Goal: Task Accomplishment & Management: Manage account settings

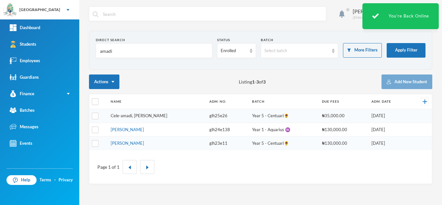
type input "amadi"
click at [155, 115] on link "Cele-amadi, Jayden Somadina" at bounding box center [139, 115] width 57 height 5
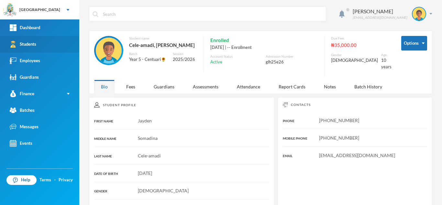
click at [44, 45] on link "Students" at bounding box center [39, 44] width 79 height 16
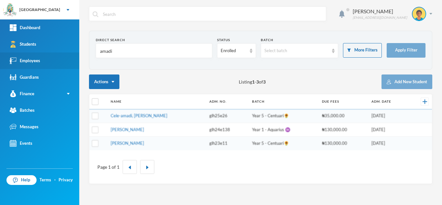
drag, startPoint x: 53, startPoint y: 58, endPoint x: 0, endPoint y: 64, distance: 53.6
click at [0, 64] on div "Greenland Hall Your Bluebic Account Greenland Hall Add a New School Dashboard S…" at bounding box center [221, 102] width 442 height 205
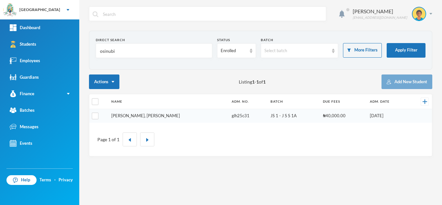
click at [132, 115] on link "[PERSON_NAME], [PERSON_NAME]" at bounding box center [145, 115] width 69 height 5
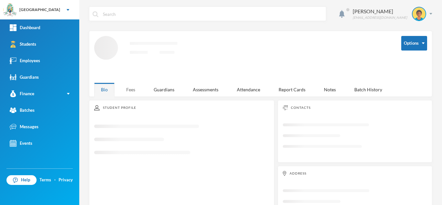
click at [136, 88] on div "Fees" at bounding box center [130, 89] width 23 height 14
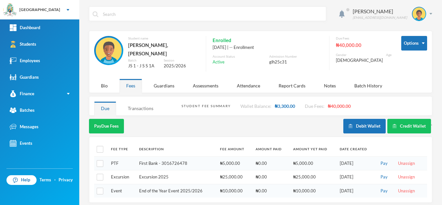
click at [142, 104] on div "Transactions" at bounding box center [140, 108] width 39 height 14
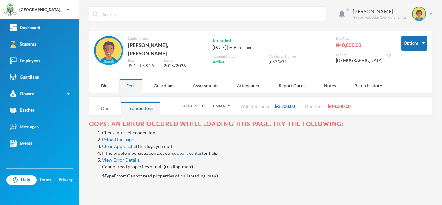
click at [109, 104] on div "Due" at bounding box center [105, 108] width 22 height 14
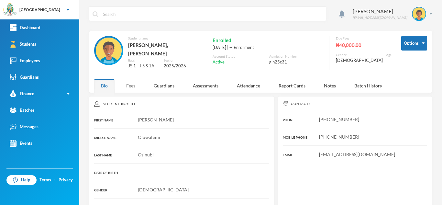
click at [131, 82] on div "Fees" at bounding box center [130, 86] width 23 height 14
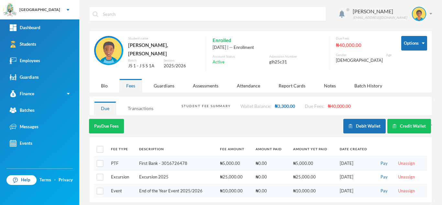
click at [147, 103] on div "Transactions" at bounding box center [140, 108] width 39 height 14
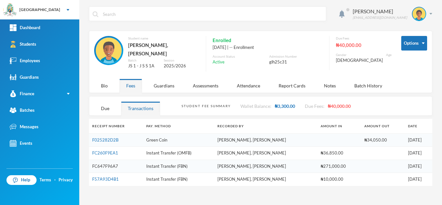
click at [110, 163] on link "FC647F96A7" at bounding box center [105, 165] width 26 height 5
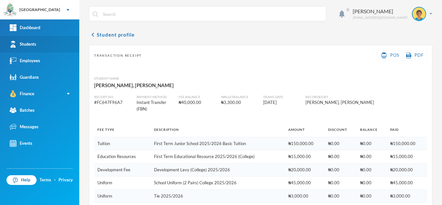
click at [55, 44] on link "Students" at bounding box center [39, 44] width 79 height 16
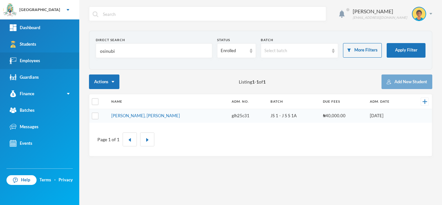
drag, startPoint x: 120, startPoint y: 48, endPoint x: 46, endPoint y: 54, distance: 73.9
click at [49, 54] on div "Greenland Hall Your Bluebic Account Greenland Hall Add a New School Dashboard S…" at bounding box center [221, 102] width 442 height 205
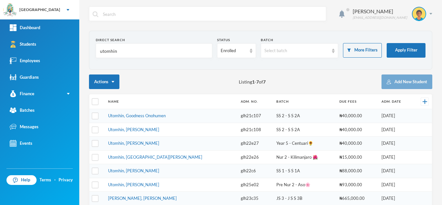
type input "utomhin"
click at [129, 185] on link "Utomhin, Deborah Osamudiamen" at bounding box center [133, 184] width 51 height 5
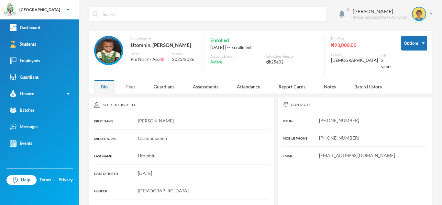
click at [128, 83] on div "Fees" at bounding box center [130, 87] width 23 height 14
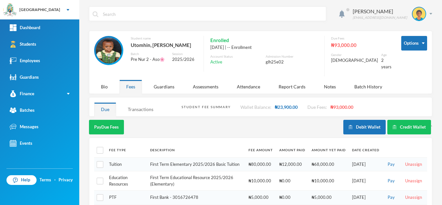
click at [134, 109] on div "Transactions" at bounding box center [140, 109] width 39 height 14
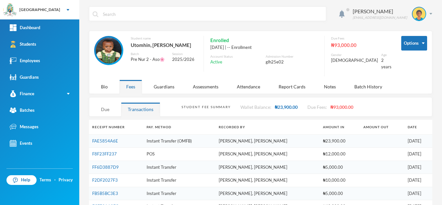
click at [105, 111] on div "Due" at bounding box center [105, 109] width 22 height 14
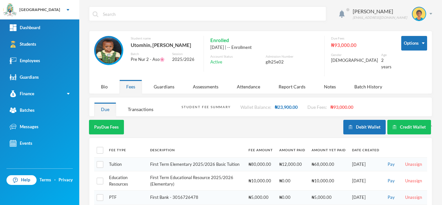
scroll to position [24, 0]
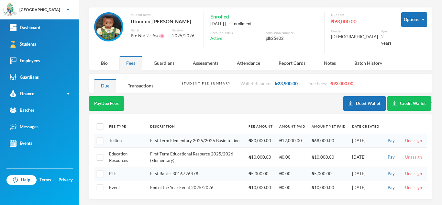
click at [407, 155] on button "Unassign" at bounding box center [413, 157] width 21 height 7
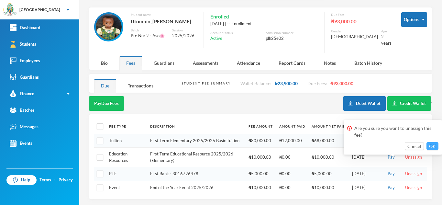
click at [432, 145] on button "OK" at bounding box center [432, 146] width 12 height 8
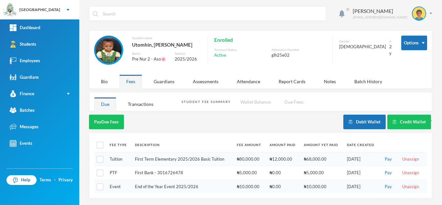
scroll to position [4, 0]
click at [100, 171] on input "checkbox" at bounding box center [100, 172] width 7 height 7
checkbox input "true"
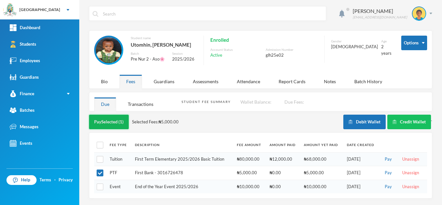
click at [113, 118] on button "Pay Selected (1)" at bounding box center [109, 121] width 40 height 15
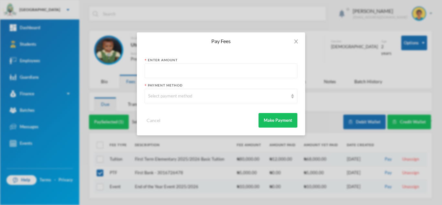
click at [162, 75] on input "text" at bounding box center [220, 71] width 145 height 15
type input "5000"
click at [170, 96] on div "Select payment method" at bounding box center [218, 96] width 140 height 6
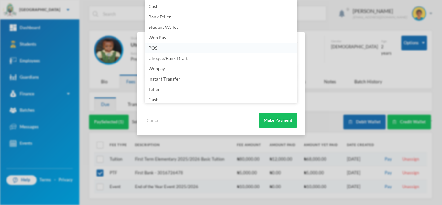
click at [182, 46] on li "POS" at bounding box center [220, 48] width 153 height 10
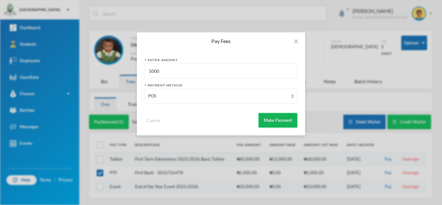
click at [275, 121] on button "Make Payment" at bounding box center [277, 120] width 39 height 15
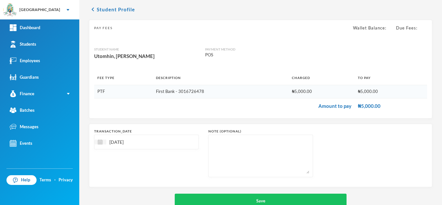
scroll to position [41, 0]
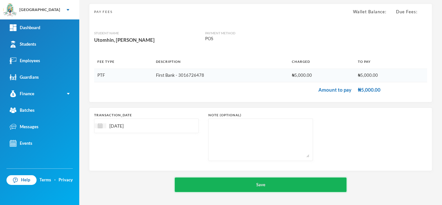
click at [265, 182] on button "Save" at bounding box center [261, 184] width 172 height 15
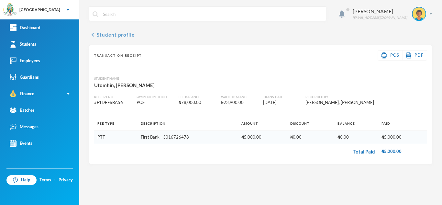
click at [114, 32] on button "chevron_left Student profile" at bounding box center [112, 35] width 46 height 8
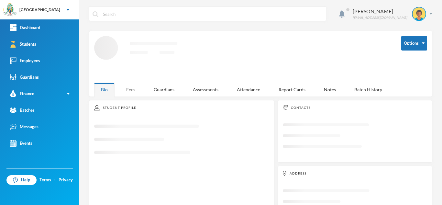
click at [131, 89] on div "Fees" at bounding box center [130, 89] width 23 height 14
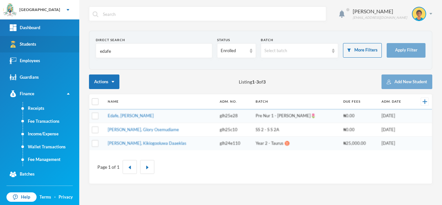
drag, startPoint x: 117, startPoint y: 52, endPoint x: 54, endPoint y: 52, distance: 63.4
click at [54, 52] on div "Greenland Hall Your Bluebic Account Greenland Hall Add a New School Dashboard S…" at bounding box center [221, 102] width 442 height 205
type input "nnadi"
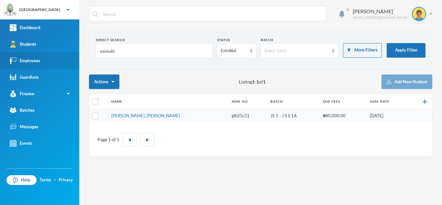
drag, startPoint x: 122, startPoint y: 50, endPoint x: 38, endPoint y: 54, distance: 84.1
click at [38, 54] on div "Greenland Hall Your Bluebic Account Greenland Hall Add a New School Dashboard S…" at bounding box center [221, 102] width 442 height 205
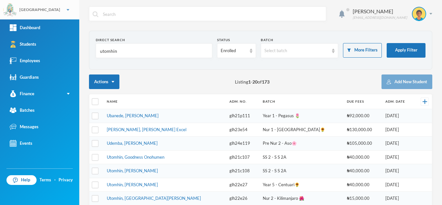
type input "utomhin"
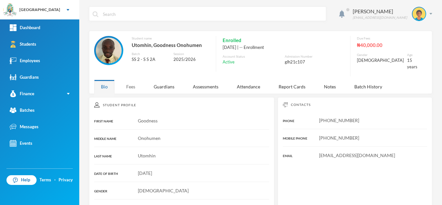
click at [129, 80] on div "Fees" at bounding box center [130, 87] width 23 height 14
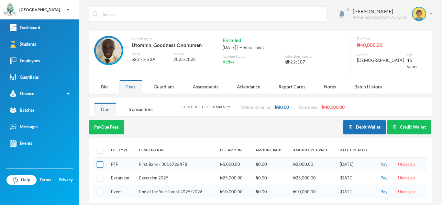
click at [101, 161] on input "checkbox" at bounding box center [100, 164] width 7 height 7
checkbox input "true"
click at [119, 124] on button "Pay Selected (1)" at bounding box center [109, 127] width 40 height 15
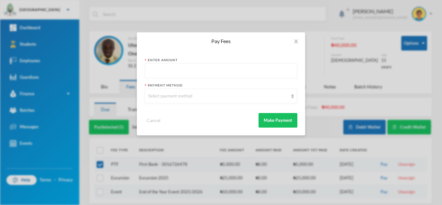
click at [213, 70] on input "text" at bounding box center [220, 71] width 145 height 15
type input "5000"
click at [206, 95] on div "Select payment method" at bounding box center [218, 96] width 140 height 6
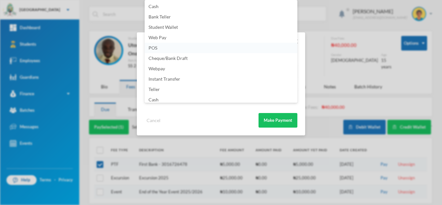
click at [191, 47] on li "POS" at bounding box center [220, 48] width 153 height 10
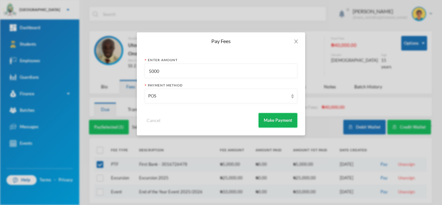
click at [275, 118] on button "Make Payment" at bounding box center [277, 120] width 39 height 15
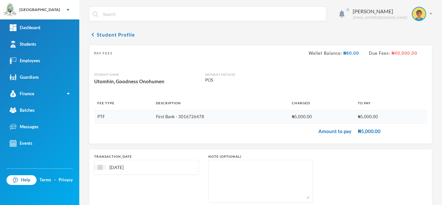
scroll to position [41, 0]
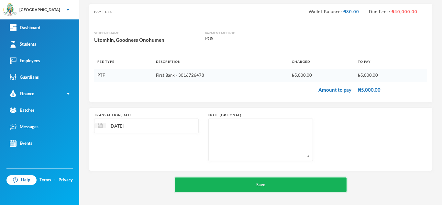
click at [240, 187] on button "Save" at bounding box center [261, 184] width 172 height 15
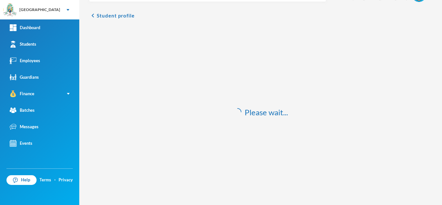
scroll to position [19, 0]
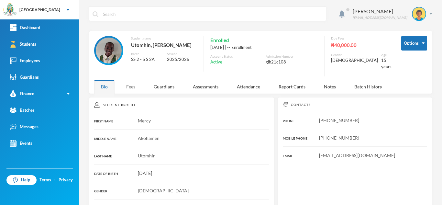
click at [135, 83] on div "Fees" at bounding box center [130, 87] width 23 height 14
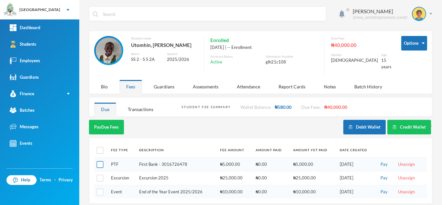
click at [98, 161] on input "checkbox" at bounding box center [100, 164] width 7 height 7
checkbox input "true"
click at [109, 122] on button "Pay Selected (1)" at bounding box center [109, 127] width 40 height 15
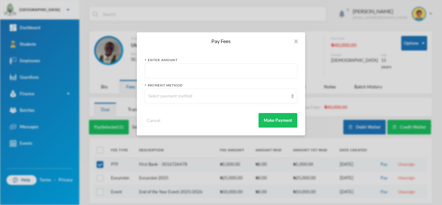
click at [162, 72] on input "text" at bounding box center [220, 71] width 145 height 15
type input "5000"
click at [154, 94] on div "Select payment method" at bounding box center [218, 96] width 140 height 6
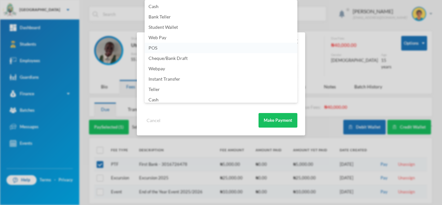
click at [163, 44] on li "POS" at bounding box center [220, 48] width 153 height 10
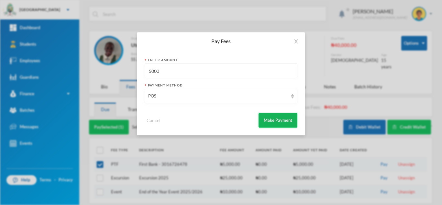
click at [268, 119] on button "Make Payment" at bounding box center [277, 120] width 39 height 15
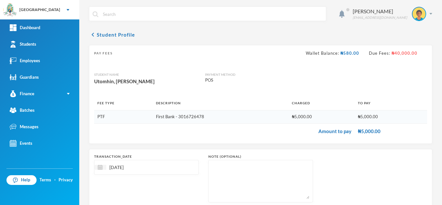
scroll to position [41, 0]
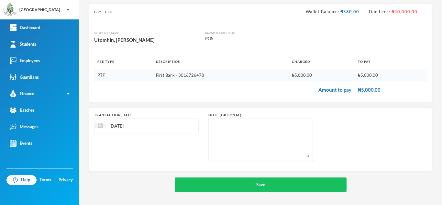
click at [220, 177] on div "chevron_left Student Profile Pay Fees Wallet Balance: ₦580.00 Due Fees: ₦40,000…" at bounding box center [260, 90] width 343 height 202
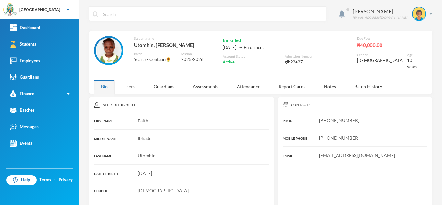
click at [133, 84] on div "Fees" at bounding box center [130, 87] width 23 height 14
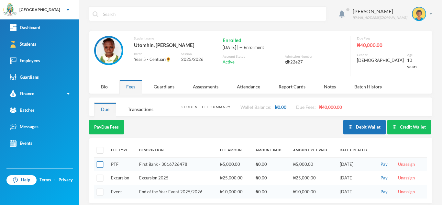
click at [99, 161] on input "checkbox" at bounding box center [100, 164] width 7 height 7
checkbox input "true"
click at [118, 120] on button "Pay Selected (1)" at bounding box center [109, 127] width 40 height 15
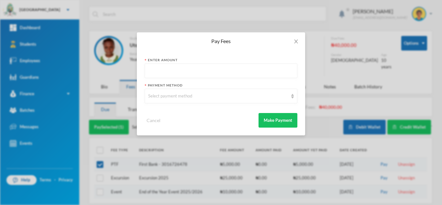
click at [171, 70] on input "text" at bounding box center [220, 71] width 145 height 15
type input "5000"
click at [165, 100] on div "Select payment method" at bounding box center [220, 96] width 153 height 15
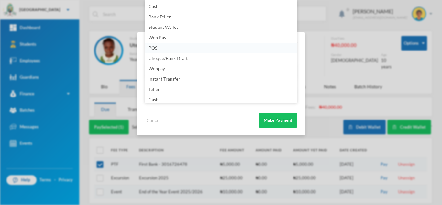
click at [163, 46] on li "POS" at bounding box center [220, 48] width 153 height 10
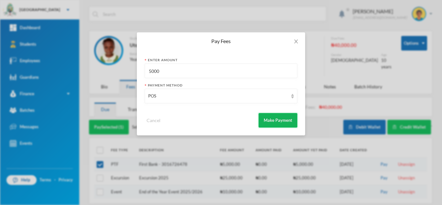
click at [274, 125] on button "Make Payment" at bounding box center [277, 120] width 39 height 15
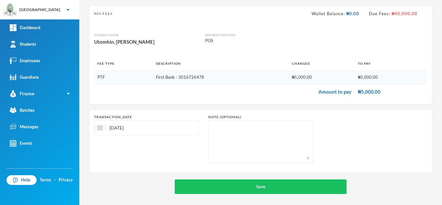
scroll to position [41, 0]
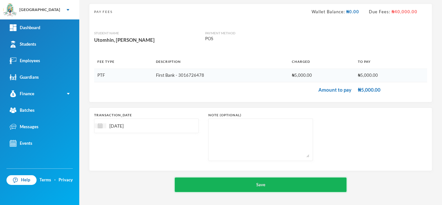
click at [248, 187] on button "Save" at bounding box center [261, 184] width 172 height 15
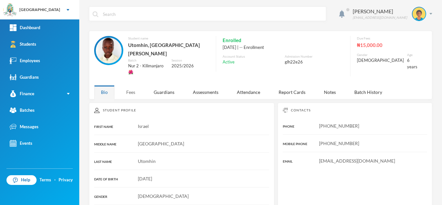
click at [126, 85] on div "Fees" at bounding box center [130, 92] width 23 height 14
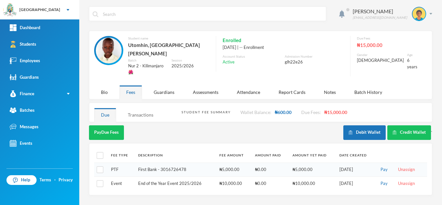
click at [133, 108] on div "Transactions" at bounding box center [140, 115] width 39 height 14
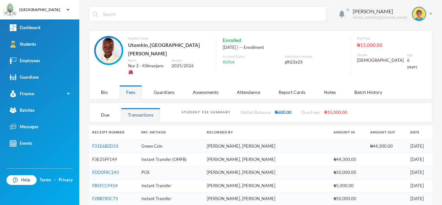
click at [107, 156] on link "F3E25FF149" at bounding box center [104, 158] width 25 height 5
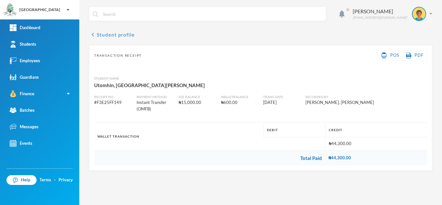
click at [120, 35] on button "chevron_left Student profile" at bounding box center [112, 35] width 46 height 8
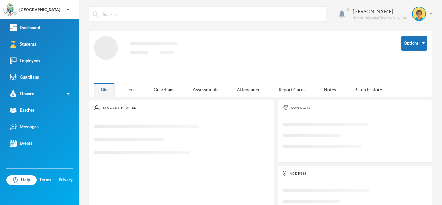
click at [132, 86] on div "Fees" at bounding box center [130, 89] width 23 height 14
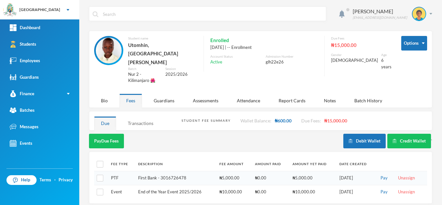
click at [141, 116] on div "Transactions" at bounding box center [140, 123] width 39 height 14
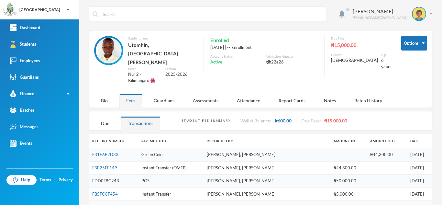
click at [106, 178] on link "FDD0F8C243" at bounding box center [105, 180] width 27 height 5
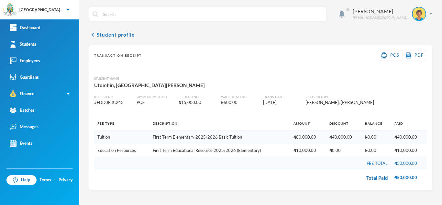
click at [112, 30] on div "Aderogba Olumide olumide.aderogba@greenlandhall.org" at bounding box center [260, 18] width 343 height 24
click at [123, 37] on button "chevron_left Student profile" at bounding box center [112, 35] width 46 height 8
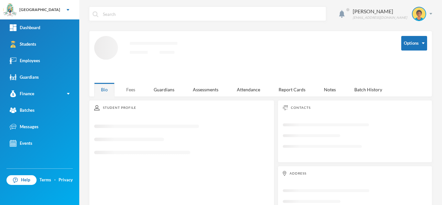
click at [140, 86] on div "Fees" at bounding box center [130, 89] width 23 height 14
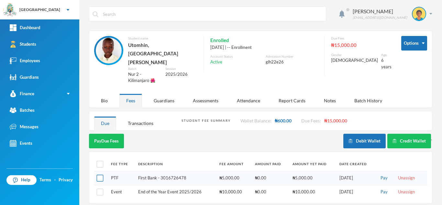
click at [97, 175] on input "checkbox" at bounding box center [100, 178] width 7 height 7
checkbox input "true"
click at [111, 133] on button "Pay Selected (1)" at bounding box center [109, 140] width 40 height 15
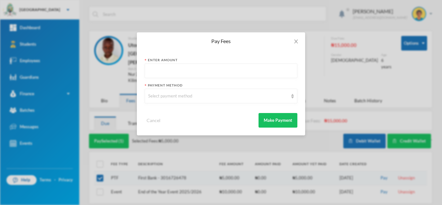
click at [169, 65] on input "text" at bounding box center [220, 71] width 145 height 15
type input "5000"
click at [162, 97] on div "Select payment method" at bounding box center [218, 96] width 140 height 6
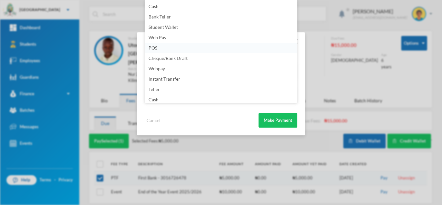
click at [159, 50] on li "POS" at bounding box center [220, 48] width 153 height 10
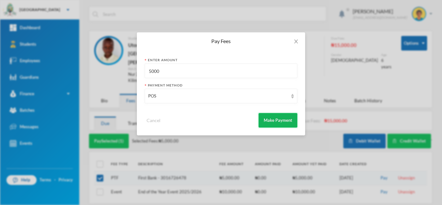
click at [270, 119] on button "Make Payment" at bounding box center [277, 120] width 39 height 15
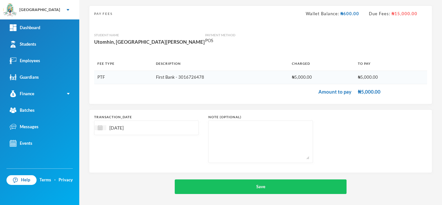
scroll to position [41, 0]
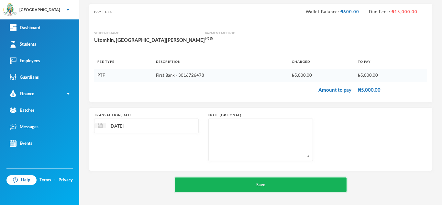
click at [216, 180] on button "Save" at bounding box center [261, 184] width 172 height 15
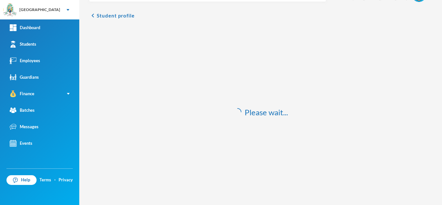
scroll to position [19, 0]
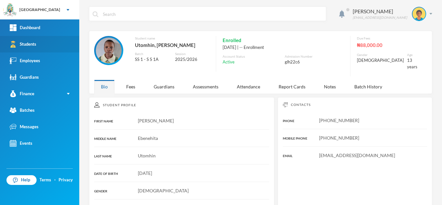
click at [49, 43] on link "Students" at bounding box center [39, 44] width 79 height 16
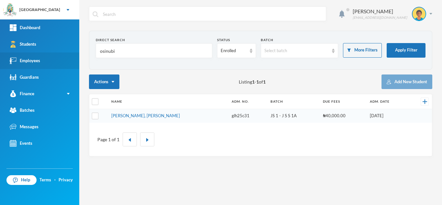
drag, startPoint x: 123, startPoint y: 48, endPoint x: 46, endPoint y: 60, distance: 78.4
click at [46, 60] on div "Greenland Hall Your Bluebic Account Greenland Hall Add a New School Dashboard S…" at bounding box center [221, 102] width 442 height 205
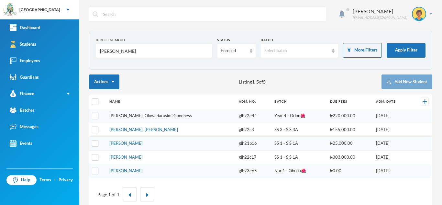
type input "[PERSON_NAME]"
click at [146, 116] on link "[PERSON_NAME], Oluwadarasimi Goodness" at bounding box center [150, 115] width 82 height 5
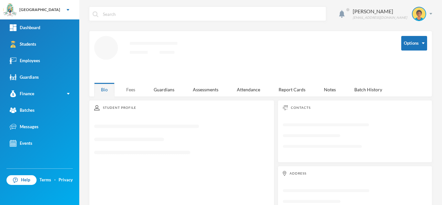
click at [132, 90] on div "Fees" at bounding box center [130, 89] width 23 height 14
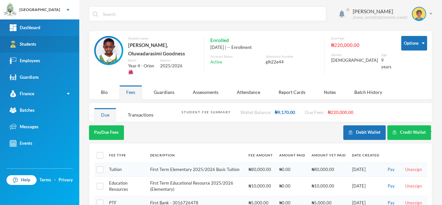
click at [38, 38] on link "Students" at bounding box center [39, 44] width 79 height 16
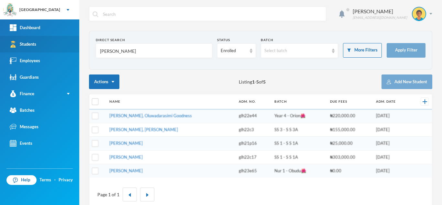
drag, startPoint x: 120, startPoint y: 53, endPoint x: 68, endPoint y: 48, distance: 52.0
click at [68, 48] on div "Greenland Hall Your Bluebic Account Greenland Hall Add a New School Dashboard S…" at bounding box center [221, 102] width 442 height 205
click at [102, 51] on input "ytomhin" at bounding box center [153, 51] width 109 height 15
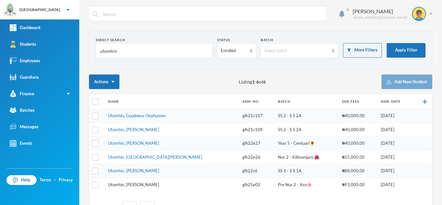
type input "utomhin"
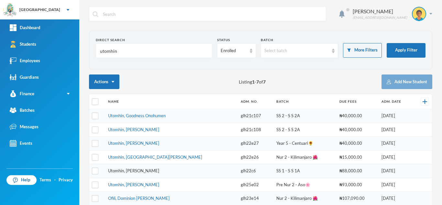
click at [142, 171] on link "Utomhin, Rebecca Ebenehita" at bounding box center [133, 170] width 51 height 5
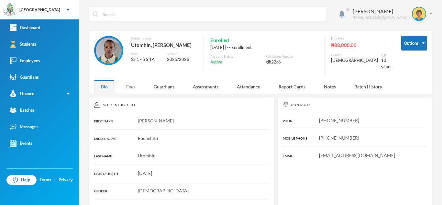
click at [135, 80] on div "Fees" at bounding box center [130, 87] width 23 height 14
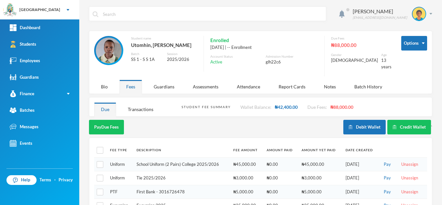
scroll to position [28, 0]
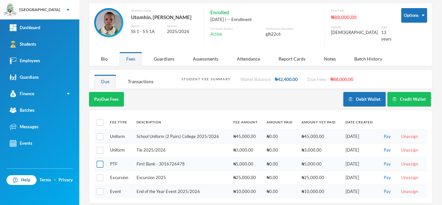
click at [99, 161] on input "checkbox" at bounding box center [100, 164] width 7 height 7
checkbox input "true"
click at [120, 93] on button "Pay Selected (1)" at bounding box center [109, 99] width 40 height 15
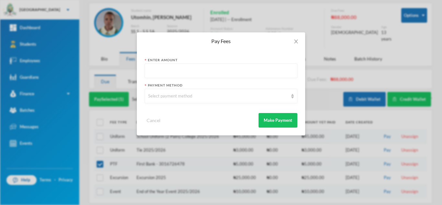
click at [194, 70] on input "text" at bounding box center [220, 71] width 145 height 15
click at [297, 42] on icon "icon: close" at bounding box center [295, 41] width 5 height 5
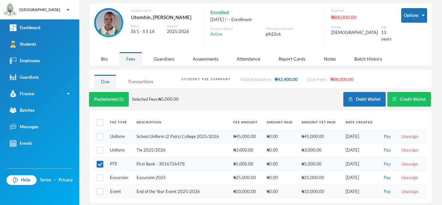
click at [142, 76] on div "Transactions" at bounding box center [140, 81] width 39 height 14
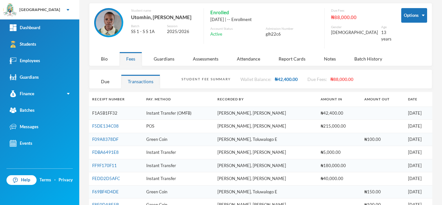
click at [111, 110] on link "F1A5B1FF32" at bounding box center [104, 112] width 25 height 5
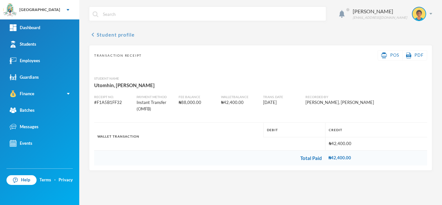
click at [122, 36] on button "chevron_left Student profile" at bounding box center [112, 35] width 46 height 8
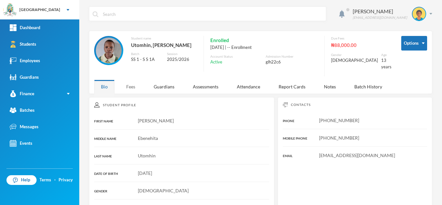
click at [131, 80] on div "Fees" at bounding box center [130, 87] width 23 height 14
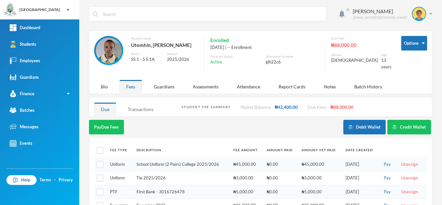
click at [144, 102] on div "Transactions" at bounding box center [140, 109] width 39 height 14
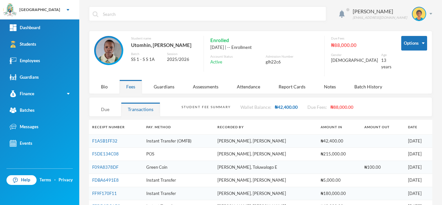
click at [102, 102] on div "Due" at bounding box center [105, 109] width 22 height 14
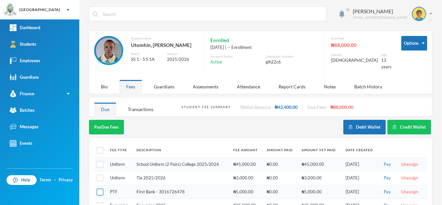
click at [100, 188] on input "checkbox" at bounding box center [100, 191] width 7 height 7
checkbox input "true"
click at [111, 126] on button "Pay Selected (1)" at bounding box center [109, 127] width 40 height 15
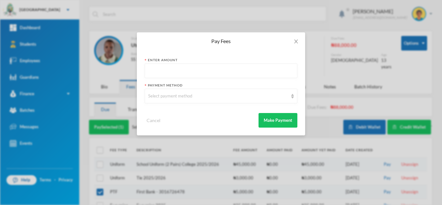
click at [158, 73] on input "text" at bounding box center [220, 71] width 145 height 15
type input "5000"
click at [164, 96] on div "Select payment method" at bounding box center [218, 96] width 140 height 6
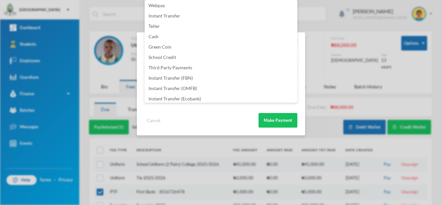
scroll to position [76, 0]
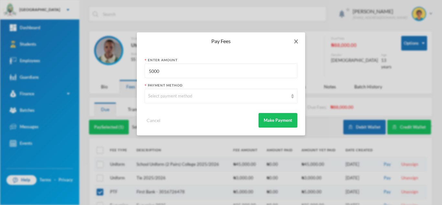
drag, startPoint x: 300, startPoint y: 50, endPoint x: 238, endPoint y: 83, distance: 70.9
click at [238, 83] on div "Pay Fees Enter Amount 5000 Payment Method Select payment method Cancel Make Pay…" at bounding box center [221, 83] width 168 height 103
click at [220, 96] on div "Select payment method" at bounding box center [218, 96] width 140 height 6
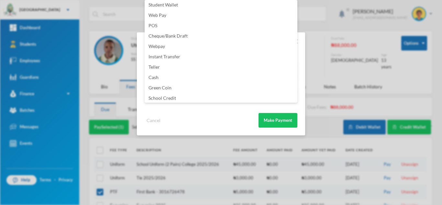
scroll to position [23, 0]
click at [187, 23] on li "POS" at bounding box center [220, 25] width 153 height 10
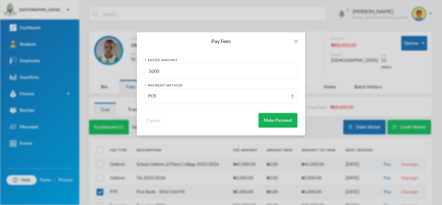
click at [266, 117] on button "Make Payment" at bounding box center [277, 120] width 39 height 15
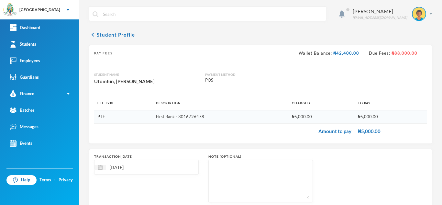
scroll to position [41, 0]
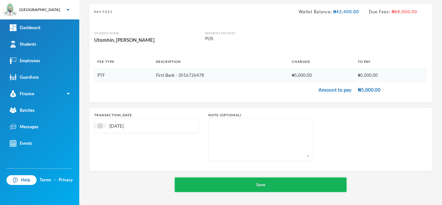
click at [214, 185] on button "Save" at bounding box center [261, 184] width 172 height 15
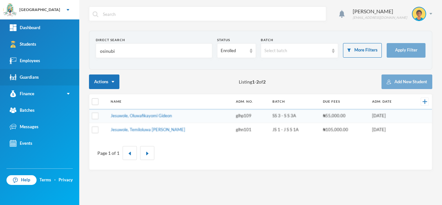
drag, startPoint x: 89, startPoint y: 59, endPoint x: 18, endPoint y: 72, distance: 71.4
click at [18, 72] on div "Greenland Hall Your Bluebic Account Greenland Hall Add a New School Dashboard S…" at bounding box center [221, 102] width 442 height 205
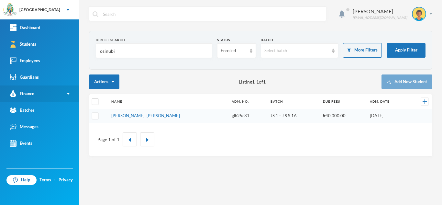
click at [43, 95] on link "Finance" at bounding box center [39, 93] width 79 height 16
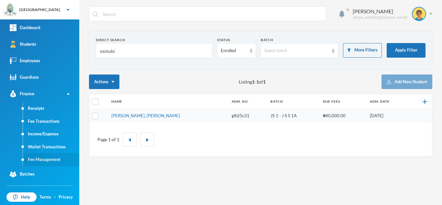
click at [40, 157] on link "Fee Management" at bounding box center [51, 159] width 56 height 13
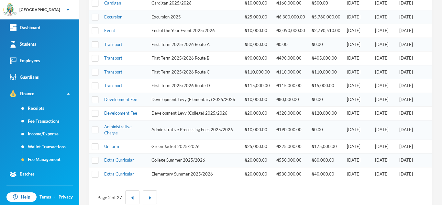
scroll to position [219, 0]
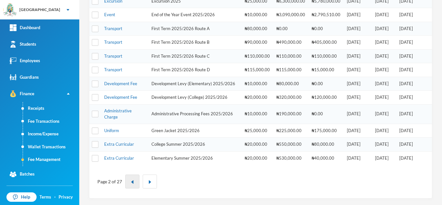
click at [133, 181] on img "button" at bounding box center [132, 182] width 4 height 4
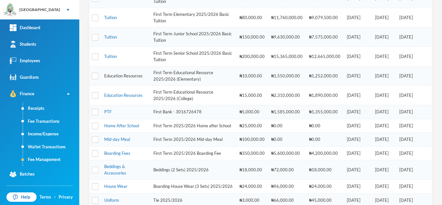
click at [128, 76] on link "Education Resources" at bounding box center [123, 75] width 38 height 5
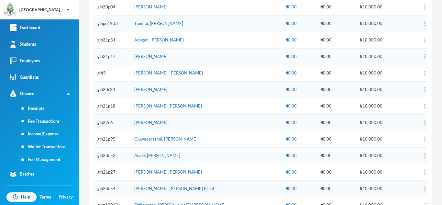
scroll to position [1007, 0]
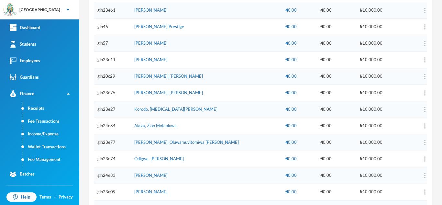
drag, startPoint x: 436, startPoint y: 87, endPoint x: 438, endPoint y: 117, distance: 29.8
click at [438, 117] on div "Aderogba Olumide [EMAIL_ADDRESS][DOMAIN_NAME] chevron_left Fee Management Type …" at bounding box center [260, 102] width 362 height 205
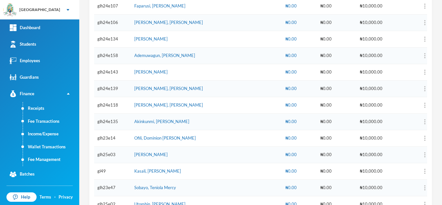
scroll to position [2064, 0]
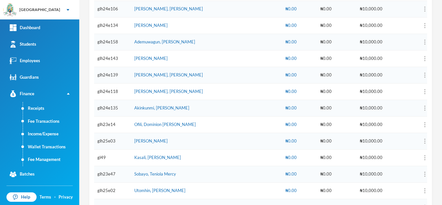
click at [416, 189] on td at bounding box center [411, 190] width 31 height 16
click at [399, 170] on button "Unassign" at bounding box center [399, 172] width 26 height 12
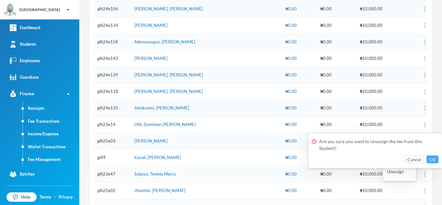
click at [433, 158] on button "OK" at bounding box center [432, 159] width 12 height 8
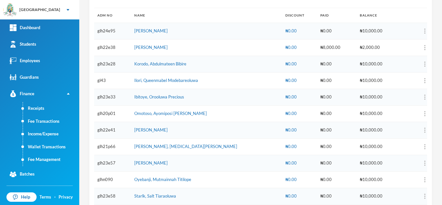
scroll to position [37, 0]
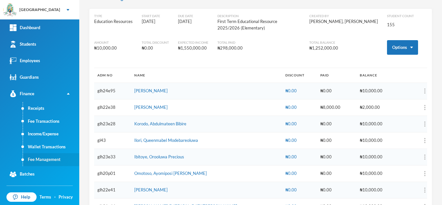
click at [59, 157] on link "Fee Management" at bounding box center [51, 159] width 56 height 13
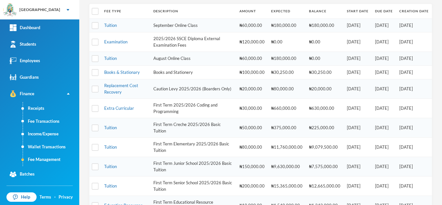
scroll to position [100, 0]
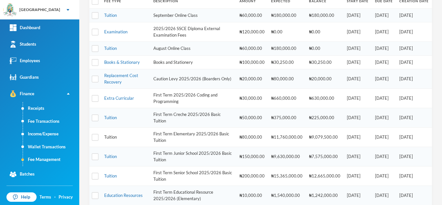
click at [110, 136] on link "Tuition" at bounding box center [110, 136] width 13 height 5
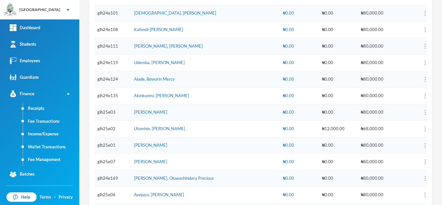
scroll to position [117, 0]
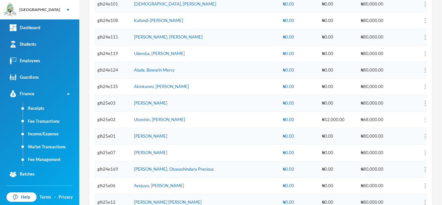
click at [424, 120] on img "button" at bounding box center [424, 119] width 1 height 5
click at [392, 137] on button "Add Discount" at bounding box center [399, 139] width 26 height 12
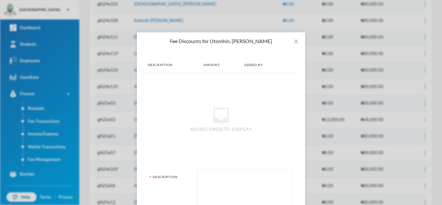
click at [204, 186] on textarea at bounding box center [245, 190] width 88 height 35
type textarea "NO TUITION"
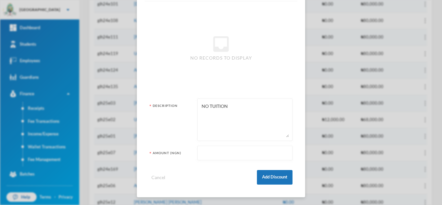
click at [219, 156] on input "text" at bounding box center [245, 153] width 88 height 15
type input "68000"
click at [276, 172] on button "Add Discount" at bounding box center [275, 177] width 36 height 15
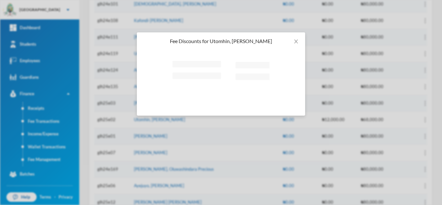
scroll to position [0, 0]
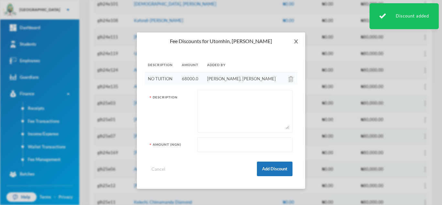
click at [295, 41] on icon "icon: close" at bounding box center [296, 41] width 4 height 4
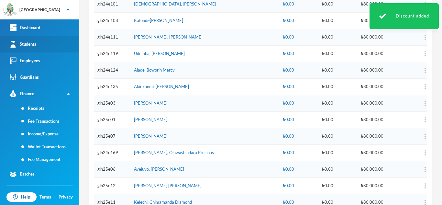
click at [38, 46] on link "Students" at bounding box center [39, 44] width 79 height 16
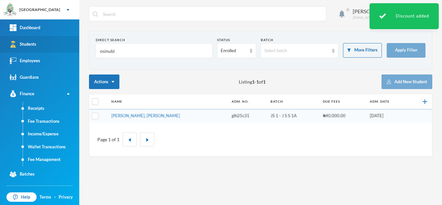
drag, startPoint x: 142, startPoint y: 50, endPoint x: 24, endPoint y: 43, distance: 118.2
click at [24, 43] on div "Greenland Hall Your Bluebic Account Greenland Hall Add a New School Dashboard S…" at bounding box center [221, 102] width 442 height 205
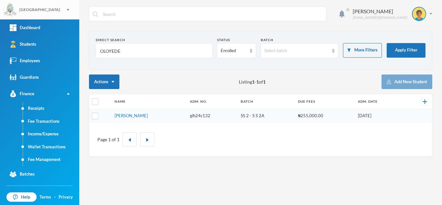
type input "OLOYEDE"
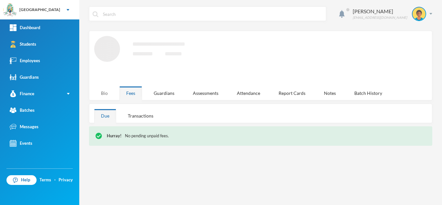
click at [105, 88] on div "Bio" at bounding box center [104, 93] width 20 height 14
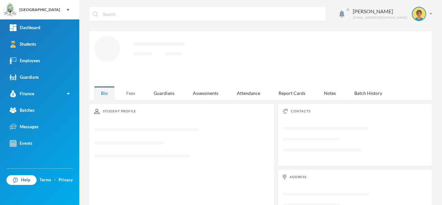
click at [126, 95] on div "Fees" at bounding box center [130, 93] width 23 height 14
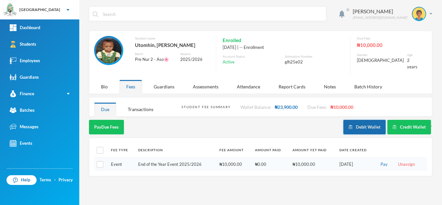
click at [364, 120] on button "Debit Wallet" at bounding box center [364, 127] width 42 height 15
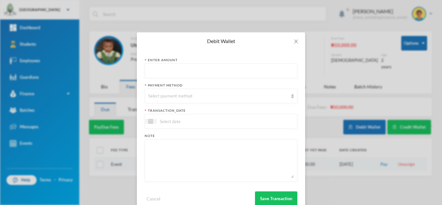
click at [226, 70] on input "text" at bounding box center [220, 71] width 145 height 15
type input "20600"
click at [200, 96] on div "Select payment method" at bounding box center [218, 96] width 140 height 6
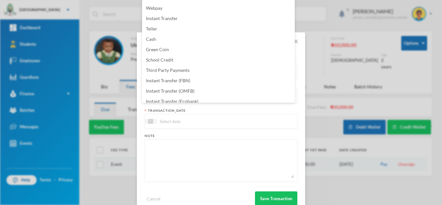
scroll to position [66, 0]
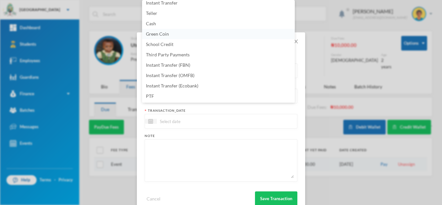
click at [153, 35] on span "Green Coin" at bounding box center [157, 33] width 23 height 5
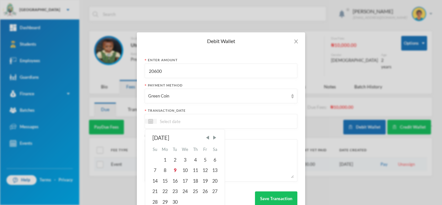
click at [164, 122] on input at bounding box center [183, 120] width 54 height 7
click at [172, 170] on div "9" at bounding box center [175, 170] width 10 height 10
type input "[DATE]"
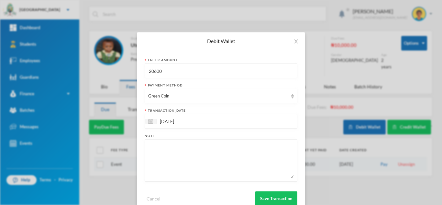
click at [173, 167] on textarea at bounding box center [220, 160] width 145 height 35
click at [164, 147] on textarea at bounding box center [220, 160] width 145 height 35
click at [257, 147] on textarea "Culturalstudies, mirven numeracy, easy phonics, mirven literacy," at bounding box center [220, 160] width 145 height 35
click at [276, 147] on textarea "Culturalstudies, mirven numeracy, easy phonics, mirven Literacy," at bounding box center [220, 160] width 145 height 35
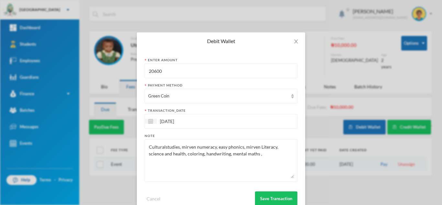
click at [163, 148] on textarea "Culturalstudies, mirven numeracy, easy phonics, mirven Literacy, science and he…" at bounding box center [220, 160] width 145 height 35
type textarea "Cultural studies, mirven numeracy, easy phonics, mirven Literacy, science and h…"
click at [266, 196] on button "Save Transaction" at bounding box center [276, 198] width 42 height 15
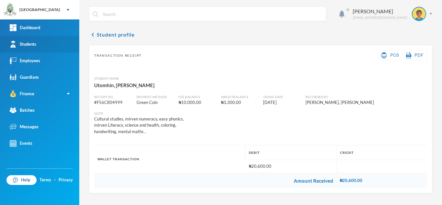
click at [51, 41] on link "Students" at bounding box center [39, 44] width 79 height 16
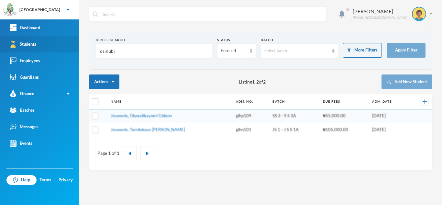
drag, startPoint x: 119, startPoint y: 56, endPoint x: 13, endPoint y: 45, distance: 106.3
click at [13, 45] on div "Greenland Hall Your Bluebic Account Greenland Hall Add a New School Dashboard S…" at bounding box center [221, 102] width 442 height 205
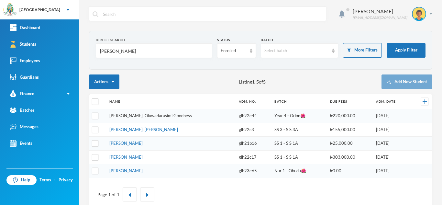
type input "[PERSON_NAME]"
click at [150, 115] on link "[PERSON_NAME], Oluwadarasimi Goodness" at bounding box center [150, 115] width 82 height 5
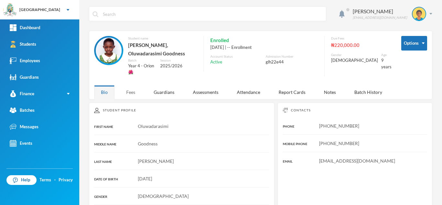
click at [126, 85] on div "Fees" at bounding box center [130, 92] width 23 height 14
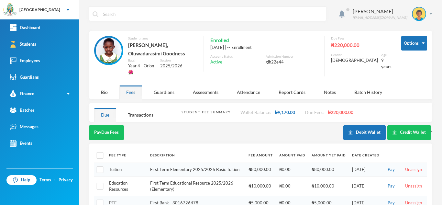
scroll to position [58, 0]
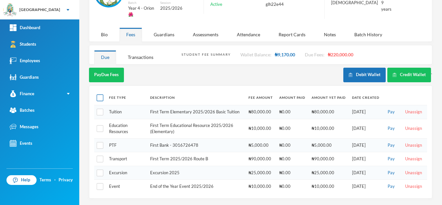
click at [101, 98] on input "checkbox" at bounding box center [100, 97] width 7 height 7
checkbox input "true"
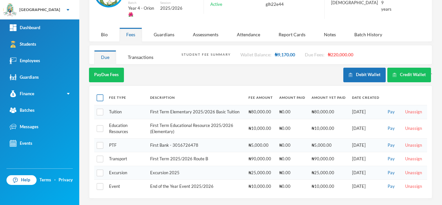
checkbox input "true"
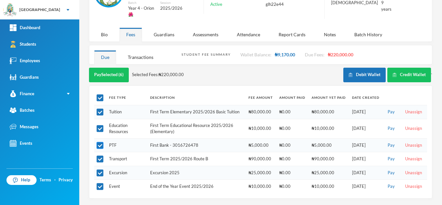
click at [100, 143] on input "checkbox" at bounding box center [100, 145] width 7 height 7
checkbox input "false"
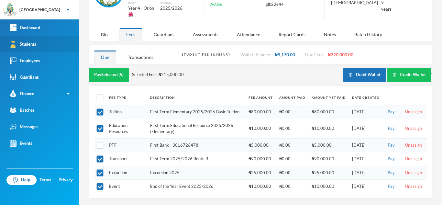
click at [55, 43] on link "Students" at bounding box center [39, 44] width 79 height 16
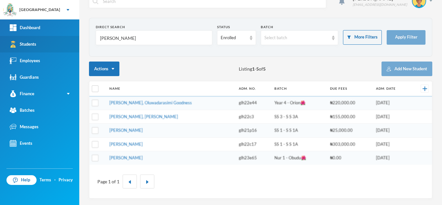
scroll to position [13, 0]
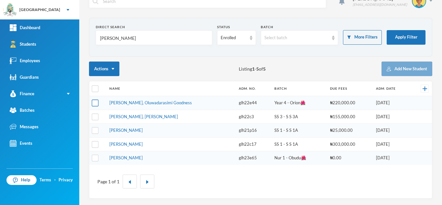
click at [98, 101] on input "checkbox" at bounding box center [95, 103] width 7 height 7
checkbox input "true"
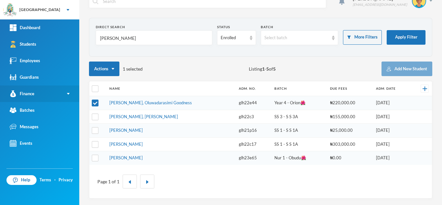
click at [52, 91] on link "Finance" at bounding box center [39, 93] width 79 height 16
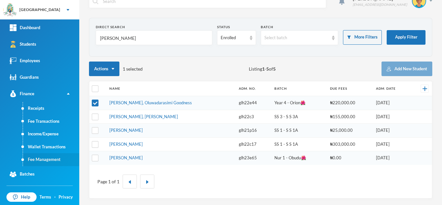
click at [58, 160] on link "Fee Management" at bounding box center [51, 159] width 56 height 13
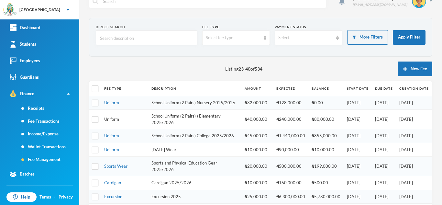
click at [106, 122] on link "Uniform" at bounding box center [111, 118] width 15 height 5
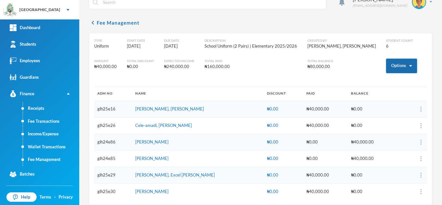
scroll to position [13, 0]
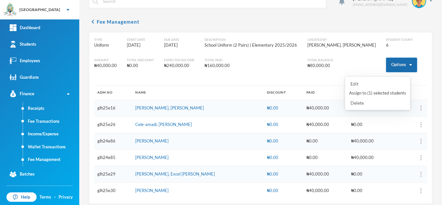
click at [386, 64] on button "Options" at bounding box center [401, 65] width 31 height 15
click at [375, 92] on button "Assign to ( 1 ) selected students" at bounding box center [377, 93] width 58 height 12
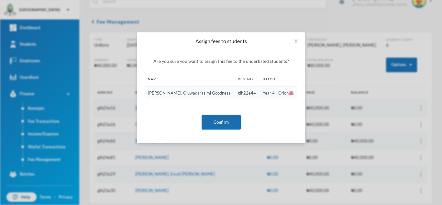
click at [217, 119] on button "Confirm" at bounding box center [220, 122] width 39 height 15
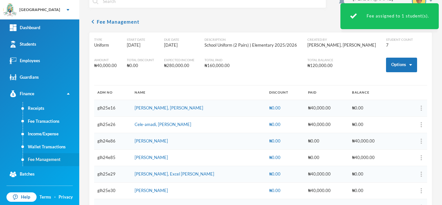
click at [47, 157] on link "Fee Management" at bounding box center [51, 159] width 56 height 13
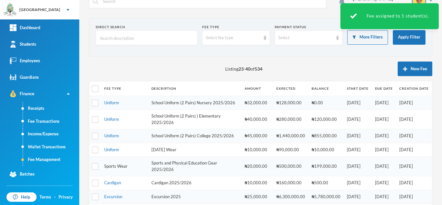
click at [117, 168] on link "Sports Wear" at bounding box center [115, 165] width 23 height 5
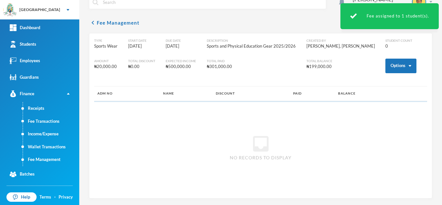
scroll to position [12, 0]
click at [385, 65] on button "Options" at bounding box center [400, 66] width 31 height 15
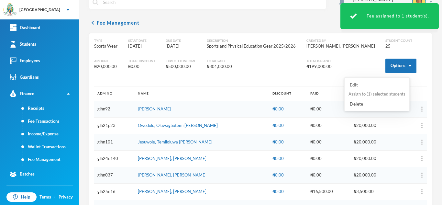
click at [362, 93] on button "Assign to ( 1 ) selected students" at bounding box center [376, 94] width 58 height 12
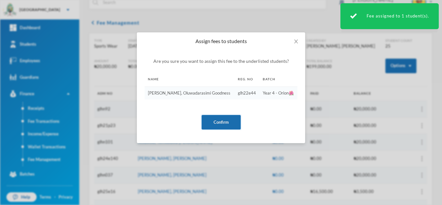
click at [221, 121] on button "Confirm" at bounding box center [220, 122] width 39 height 15
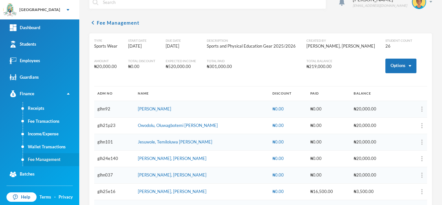
click at [56, 155] on link "Fee Management" at bounding box center [51, 159] width 56 height 13
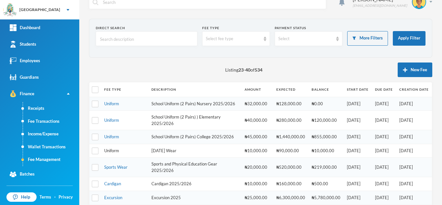
click at [112, 153] on link "Uniform" at bounding box center [111, 150] width 15 height 5
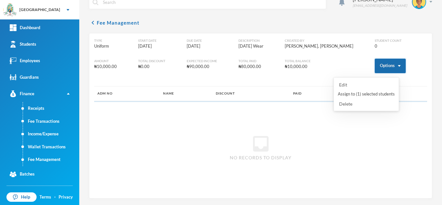
click at [379, 66] on button "Options" at bounding box center [389, 66] width 31 height 15
click at [363, 93] on button "Assign to ( 1 ) selected students" at bounding box center [366, 94] width 58 height 12
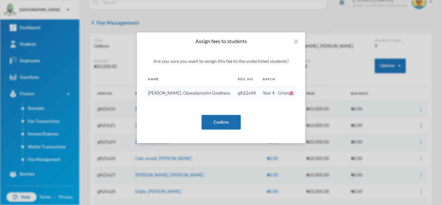
click at [219, 126] on button "Confirm" at bounding box center [220, 122] width 39 height 15
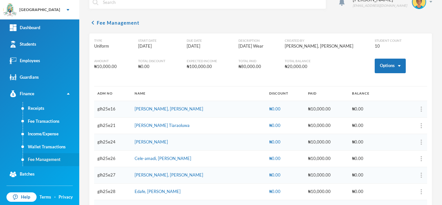
click at [41, 155] on link "Fee Management" at bounding box center [51, 159] width 56 height 13
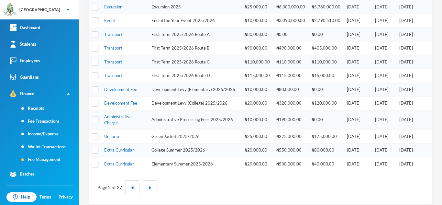
scroll to position [219, 0]
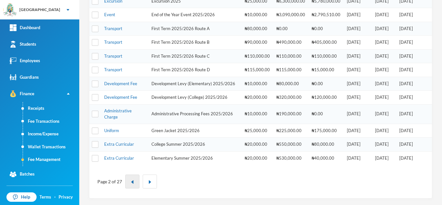
click at [133, 182] on img "button" at bounding box center [132, 182] width 4 height 4
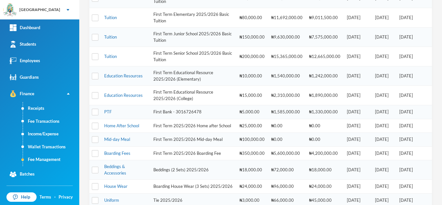
scroll to position [287, 0]
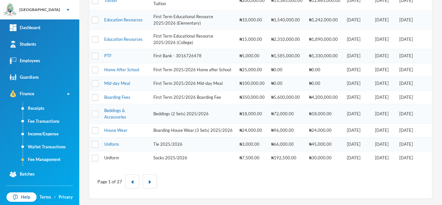
click at [115, 157] on link "Uniform" at bounding box center [111, 157] width 15 height 5
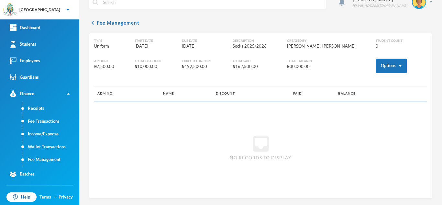
scroll to position [12, 0]
click at [385, 66] on button "Options" at bounding box center [390, 66] width 31 height 15
click at [364, 92] on button "Assign to ( 1 ) selected students" at bounding box center [367, 94] width 58 height 12
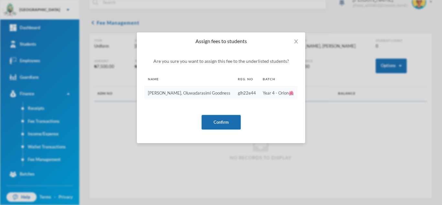
click at [220, 123] on button "Confirm" at bounding box center [220, 122] width 39 height 15
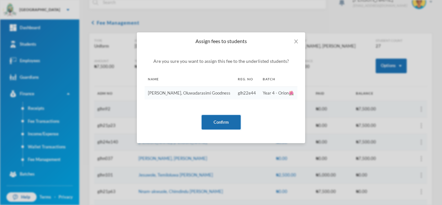
click at [213, 117] on button "Confirm" at bounding box center [220, 122] width 39 height 15
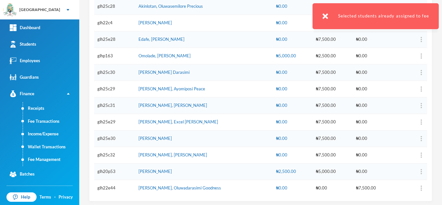
scroll to position [381, 0]
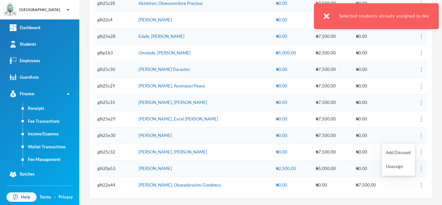
click at [413, 185] on button "button" at bounding box center [409, 185] width 26 height 10
click at [395, 152] on button "Add Discount" at bounding box center [398, 153] width 26 height 12
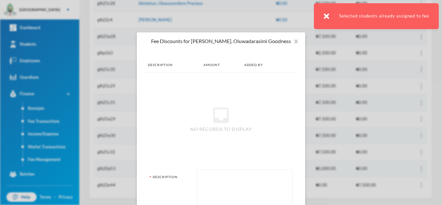
click at [242, 176] on textarea at bounding box center [245, 190] width 88 height 35
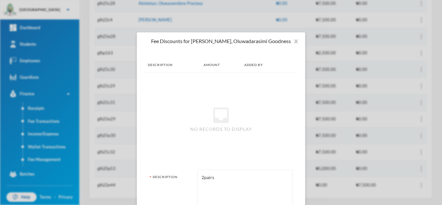
type textarea "2pairs"
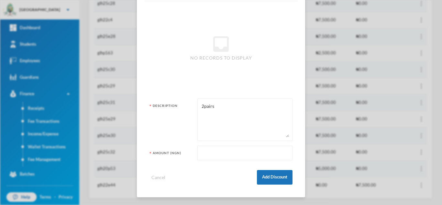
click at [206, 155] on input "text" at bounding box center [245, 153] width 88 height 15
type input "2500"
click at [270, 176] on button "Add Discount" at bounding box center [275, 177] width 36 height 15
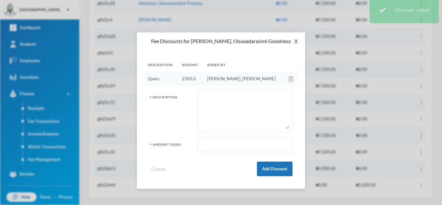
click at [296, 40] on icon "icon: close" at bounding box center [296, 41] width 4 height 4
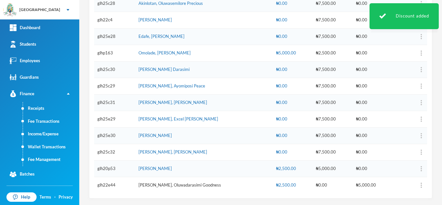
click at [161, 184] on link "Victor-idowu, Oluwadarasimi Goodness" at bounding box center [179, 184] width 82 height 5
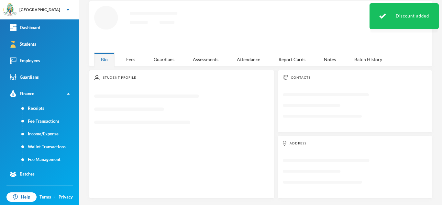
scroll to position [28, 0]
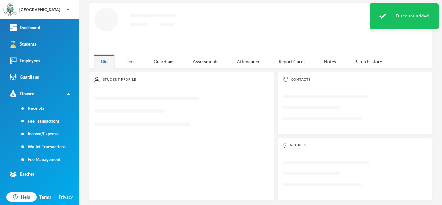
click at [132, 62] on div "Fees" at bounding box center [130, 61] width 23 height 14
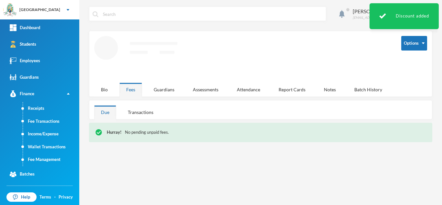
scroll to position [0, 0]
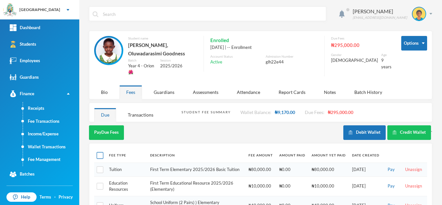
click at [99, 153] on input "checkbox" at bounding box center [100, 155] width 7 height 7
checkbox input "true"
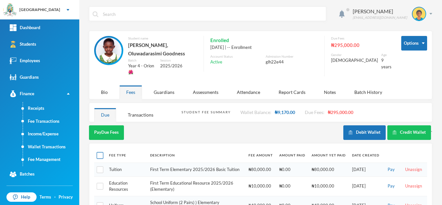
checkbox input "true"
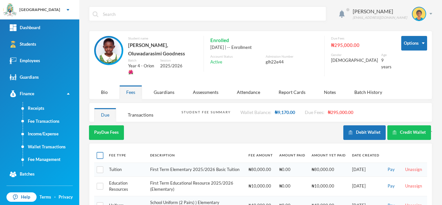
checkbox input "true"
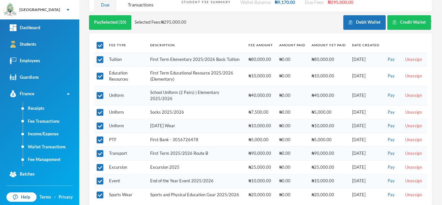
scroll to position [118, 0]
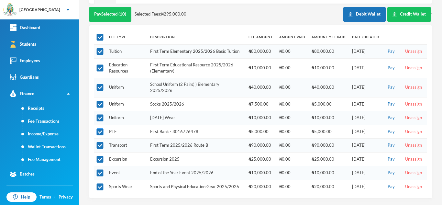
click at [97, 132] on input "checkbox" at bounding box center [100, 131] width 7 height 7
checkbox input "false"
click at [101, 36] on input "checkbox" at bounding box center [100, 37] width 7 height 7
checkbox input "true"
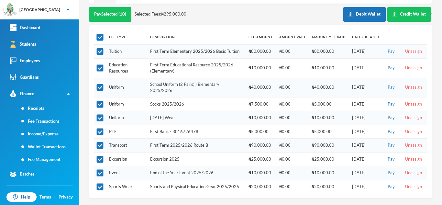
click at [101, 37] on input "checkbox" at bounding box center [100, 37] width 7 height 7
checkbox input "false"
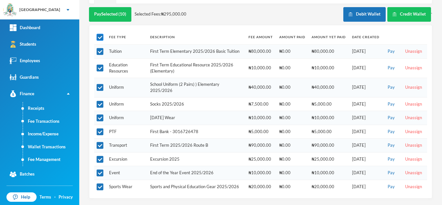
checkbox input "false"
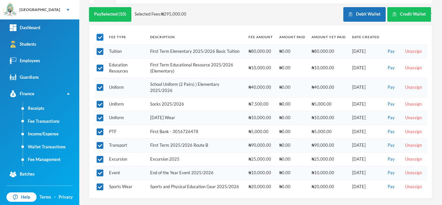
checkbox input "false"
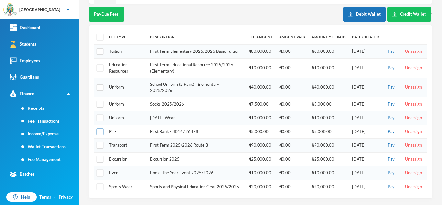
click at [99, 132] on input "checkbox" at bounding box center [100, 131] width 7 height 7
checkbox input "true"
click at [120, 13] on button "Pay Selected (1)" at bounding box center [109, 14] width 40 height 15
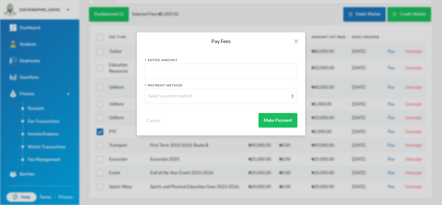
click at [192, 69] on input "text" at bounding box center [220, 71] width 145 height 15
type input "5000"
click at [186, 98] on div "Select payment method" at bounding box center [218, 96] width 140 height 6
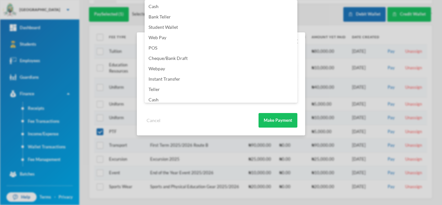
scroll to position [76, 0]
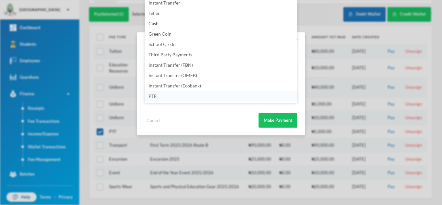
click at [206, 97] on li "PTF" at bounding box center [220, 96] width 153 height 10
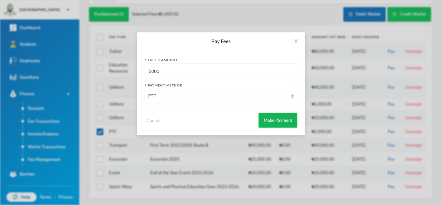
click at [282, 121] on button "Make Payment" at bounding box center [277, 120] width 39 height 15
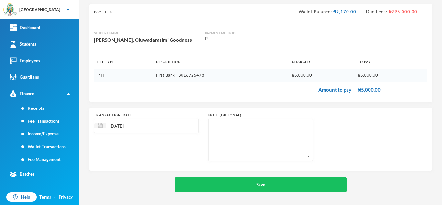
scroll to position [41, 0]
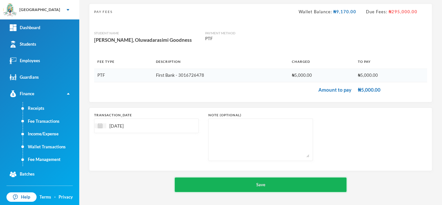
click at [229, 185] on button "Save" at bounding box center [261, 184] width 172 height 15
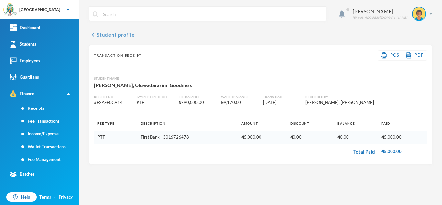
click at [105, 36] on button "chevron_left Student profile" at bounding box center [112, 35] width 46 height 8
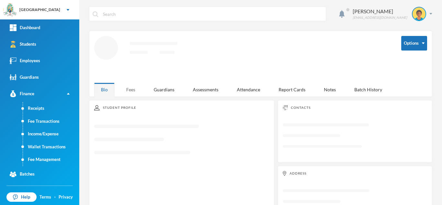
click at [131, 91] on div "Fees" at bounding box center [130, 89] width 23 height 14
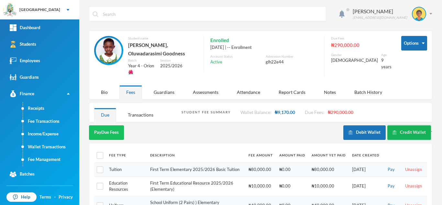
drag, startPoint x: 362, startPoint y: 132, endPoint x: 400, endPoint y: 132, distance: 37.5
click at [400, 132] on div "Debit Wallet Credit Wallet `" at bounding box center [387, 132] width 89 height 15
click at [400, 132] on button "Credit Wallet" at bounding box center [409, 132] width 44 height 15
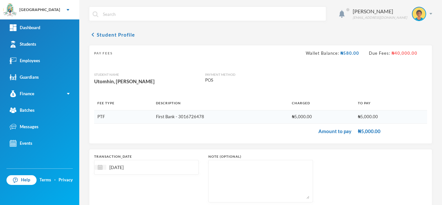
scroll to position [41, 0]
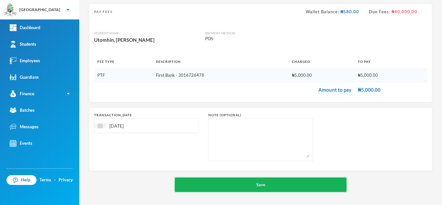
click at [223, 189] on button "Save" at bounding box center [261, 184] width 172 height 15
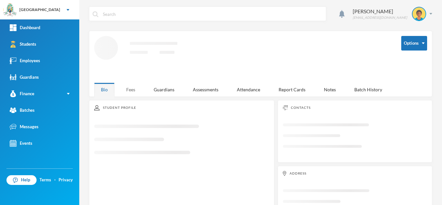
click at [134, 90] on div "Fees" at bounding box center [130, 89] width 23 height 14
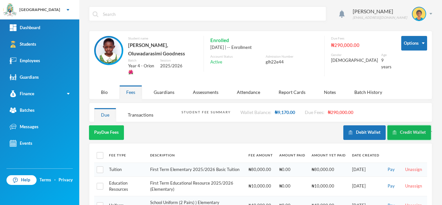
click at [406, 132] on button "Credit Wallet" at bounding box center [409, 132] width 44 height 15
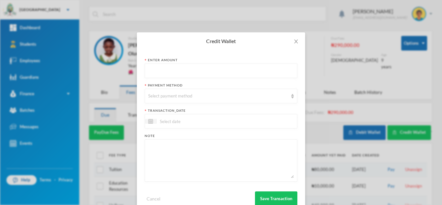
click at [166, 72] on input "text" at bounding box center [220, 71] width 145 height 15
type input "88550"
click at [166, 95] on div "Select payment method" at bounding box center [218, 96] width 140 height 6
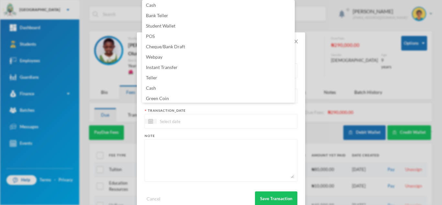
scroll to position [66, 0]
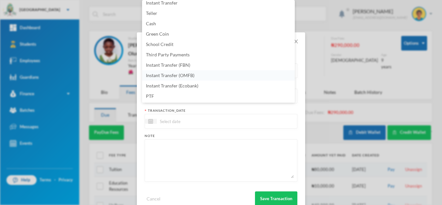
click at [192, 72] on span "Instant Transfer (OMFB)" at bounding box center [170, 74] width 48 height 5
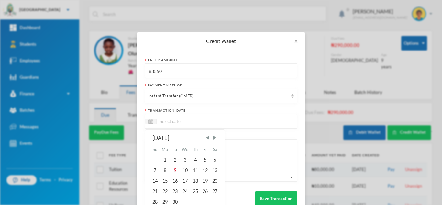
click at [194, 117] on input at bounding box center [183, 120] width 54 height 7
click at [172, 171] on div "9" at bounding box center [175, 170] width 10 height 10
type input "[DATE]"
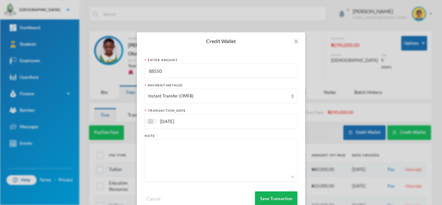
click at [275, 198] on button "Save Transaction" at bounding box center [276, 198] width 42 height 15
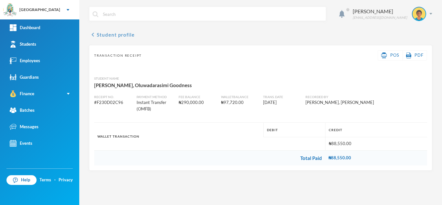
click at [100, 32] on button "chevron_left Student profile" at bounding box center [112, 35] width 46 height 8
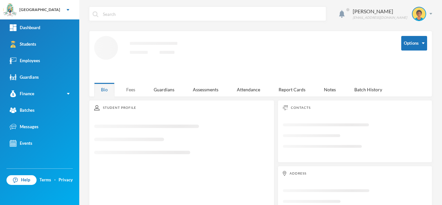
click at [132, 87] on div "Fees" at bounding box center [130, 89] width 23 height 14
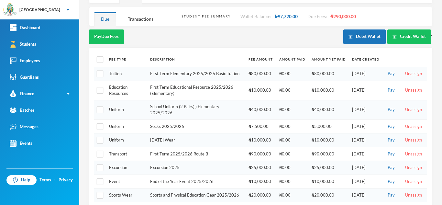
scroll to position [95, 0]
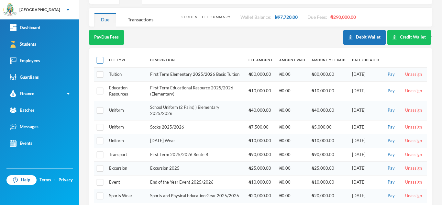
click at [100, 61] on input "checkbox" at bounding box center [100, 60] width 7 height 7
checkbox input "true"
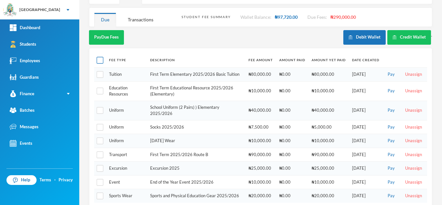
checkbox input "true"
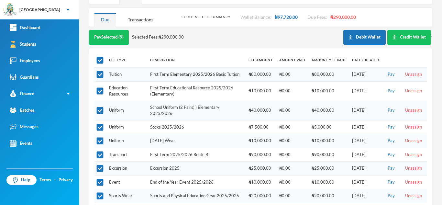
scroll to position [104, 0]
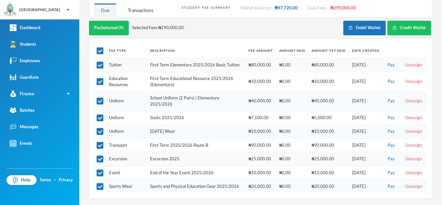
click at [98, 187] on input "checkbox" at bounding box center [100, 186] width 7 height 7
checkbox input "false"
click at [107, 28] on button "Pay Selected (8)" at bounding box center [109, 28] width 40 height 15
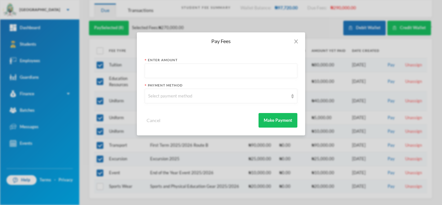
click at [152, 72] on input "text" at bounding box center [220, 71] width 145 height 15
type input "270000"
click at [161, 97] on div "Select payment method" at bounding box center [218, 96] width 140 height 6
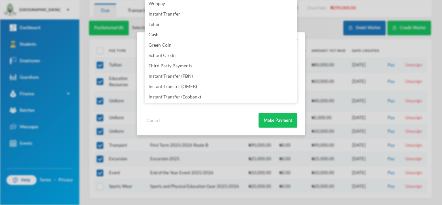
scroll to position [76, 0]
click at [202, 66] on li "Instant Transfer (FBN)" at bounding box center [220, 65] width 153 height 10
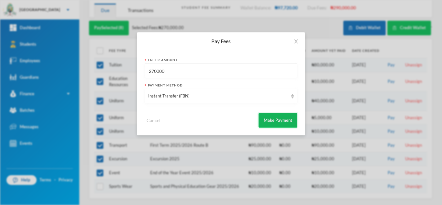
click at [269, 120] on button "Make Payment" at bounding box center [277, 120] width 39 height 15
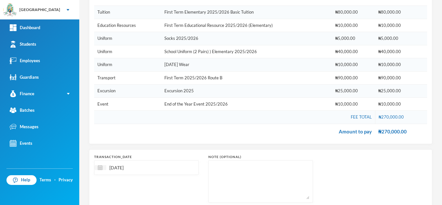
scroll to position [146, 0]
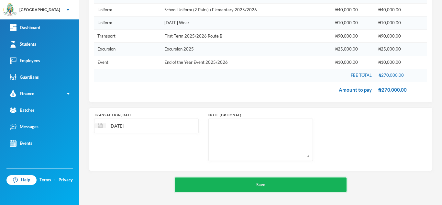
click at [246, 181] on button "Save" at bounding box center [261, 184] width 172 height 15
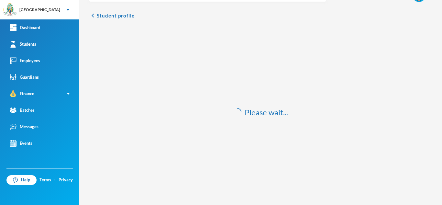
scroll to position [19, 0]
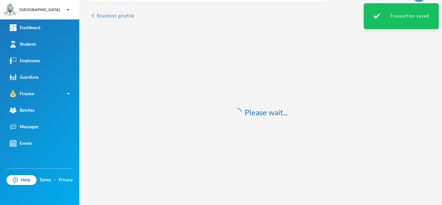
click at [100, 17] on button "chevron_left Student profile" at bounding box center [112, 16] width 46 height 8
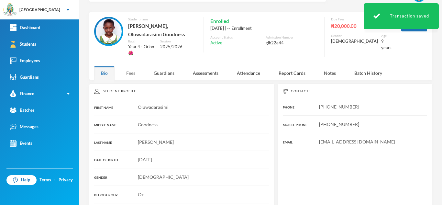
click at [128, 72] on div "Fees" at bounding box center [130, 73] width 23 height 14
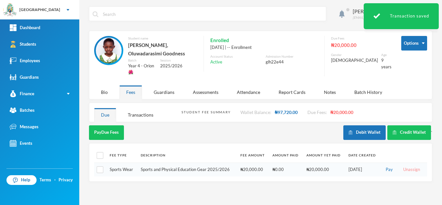
click at [410, 166] on button "Unassign" at bounding box center [411, 169] width 21 height 7
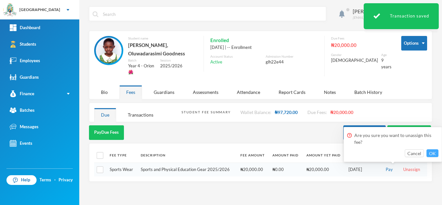
click at [435, 152] on button "OK" at bounding box center [432, 153] width 12 height 8
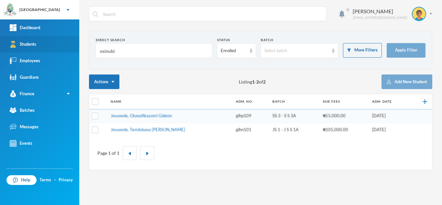
drag, startPoint x: 145, startPoint y: 52, endPoint x: 38, endPoint y: 52, distance: 107.0
click at [41, 52] on div "Greenland Hall Your Bluebic Account Greenland Hall Add a New School Dashboard S…" at bounding box center [221, 102] width 442 height 205
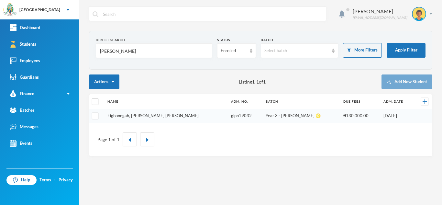
type input "[PERSON_NAME]"
click at [138, 115] on link "Eigbonogah, [PERSON_NAME] [PERSON_NAME]" at bounding box center [152, 115] width 91 height 5
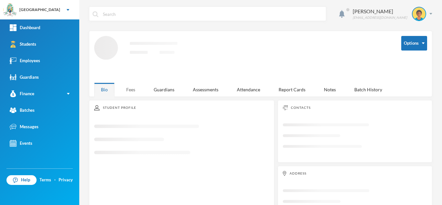
click at [127, 94] on div "Fees" at bounding box center [130, 89] width 23 height 14
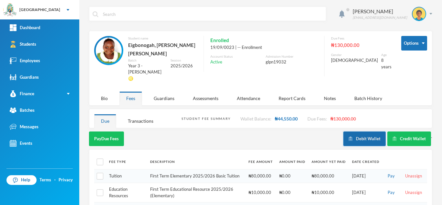
click at [363, 131] on button "Debit Wallet" at bounding box center [364, 138] width 42 height 15
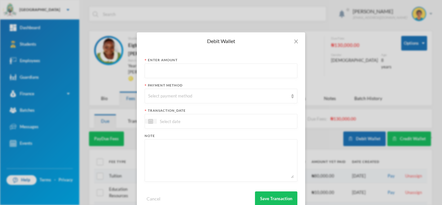
click at [184, 70] on input "text" at bounding box center [220, 71] width 145 height 15
type input "7500"
click at [187, 94] on div "Select payment method" at bounding box center [218, 96] width 140 height 6
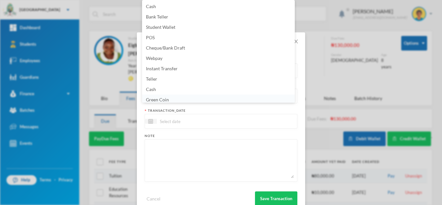
scroll to position [2, 0]
click at [186, 99] on li "Green Coin" at bounding box center [218, 97] width 153 height 10
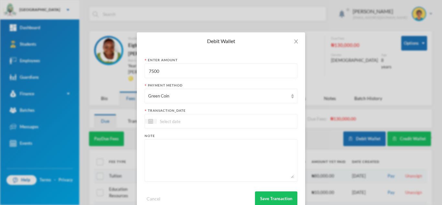
click at [176, 123] on input at bounding box center [183, 120] width 54 height 7
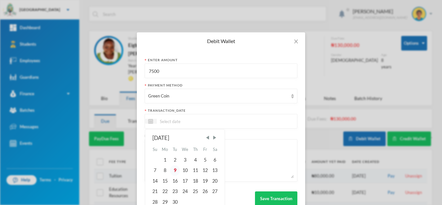
click at [173, 170] on div "9" at bounding box center [175, 170] width 10 height 10
type input "[DATE]"
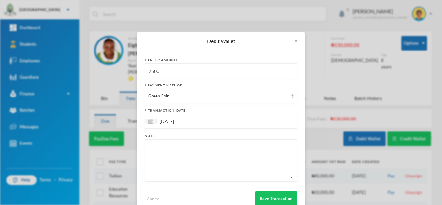
click at [173, 167] on textarea at bounding box center [220, 160] width 145 height 35
type textarea "3pairs of socks"
click at [281, 196] on button "Save Transaction" at bounding box center [276, 198] width 42 height 15
